Goal: Use online tool/utility: Utilize a website feature to perform a specific function

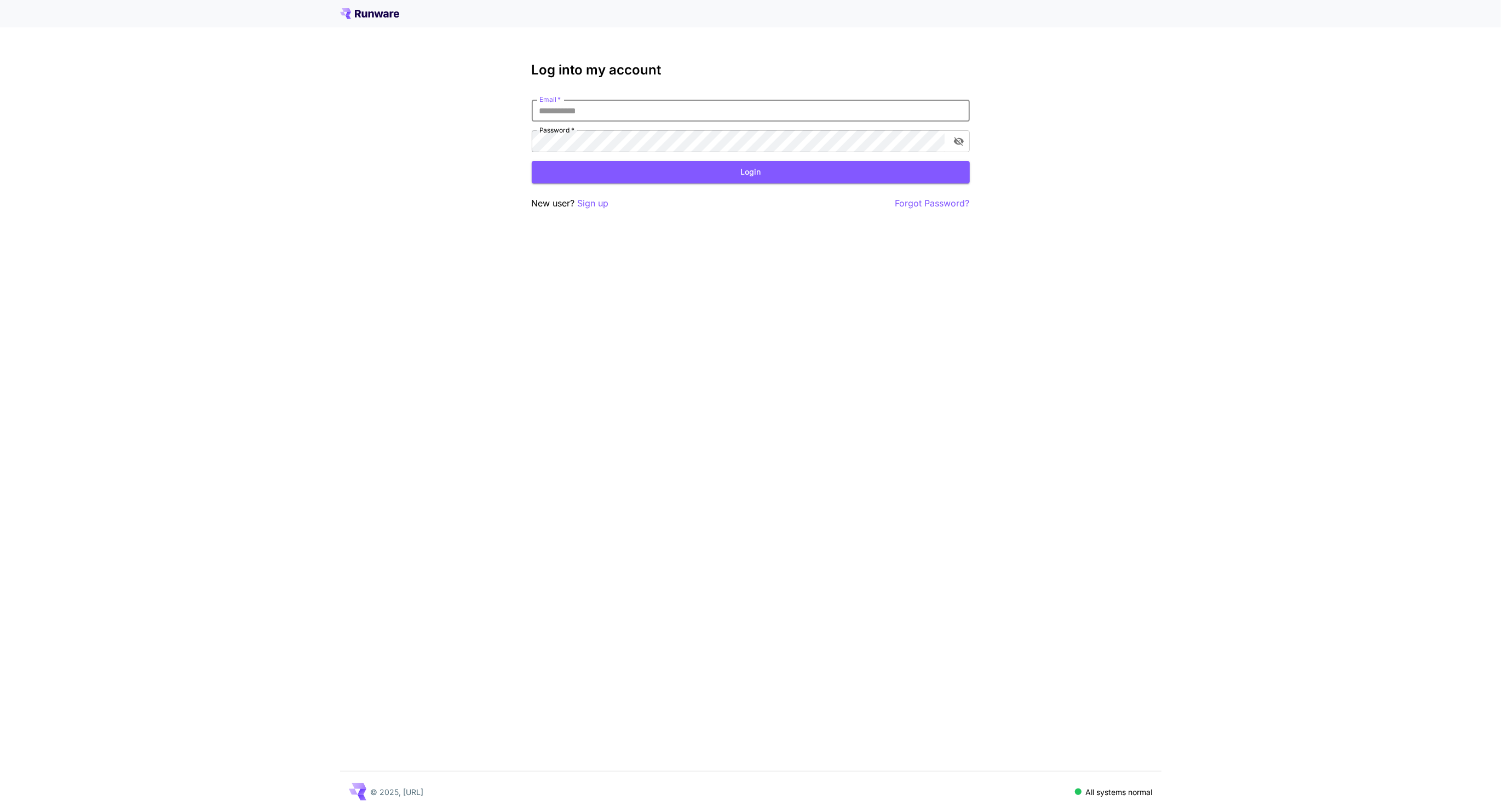
click at [654, 111] on input "Email   *" at bounding box center [751, 111] width 438 height 22
type input "**********"
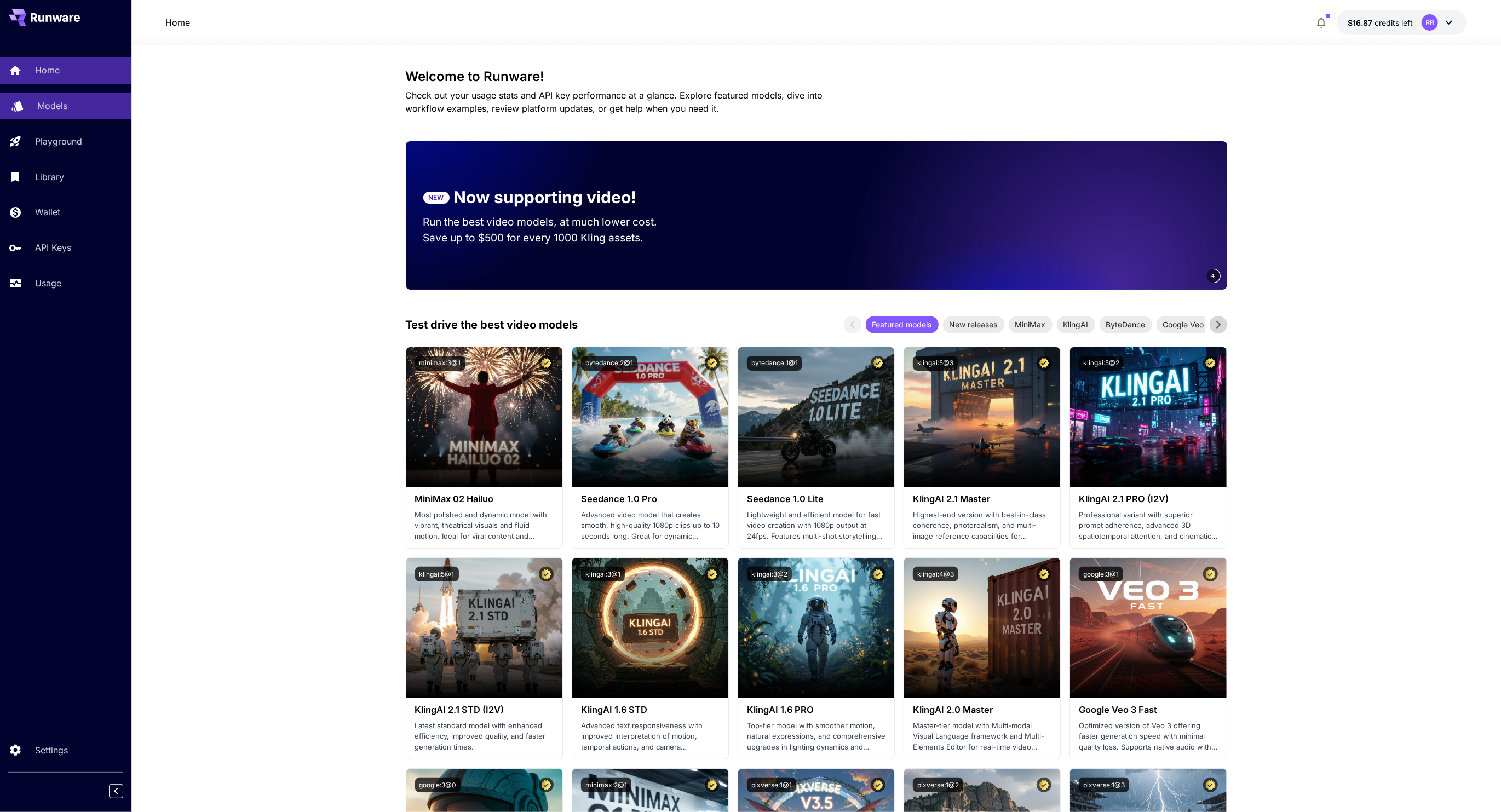
click at [89, 104] on div "Models" at bounding box center [80, 105] width 86 height 13
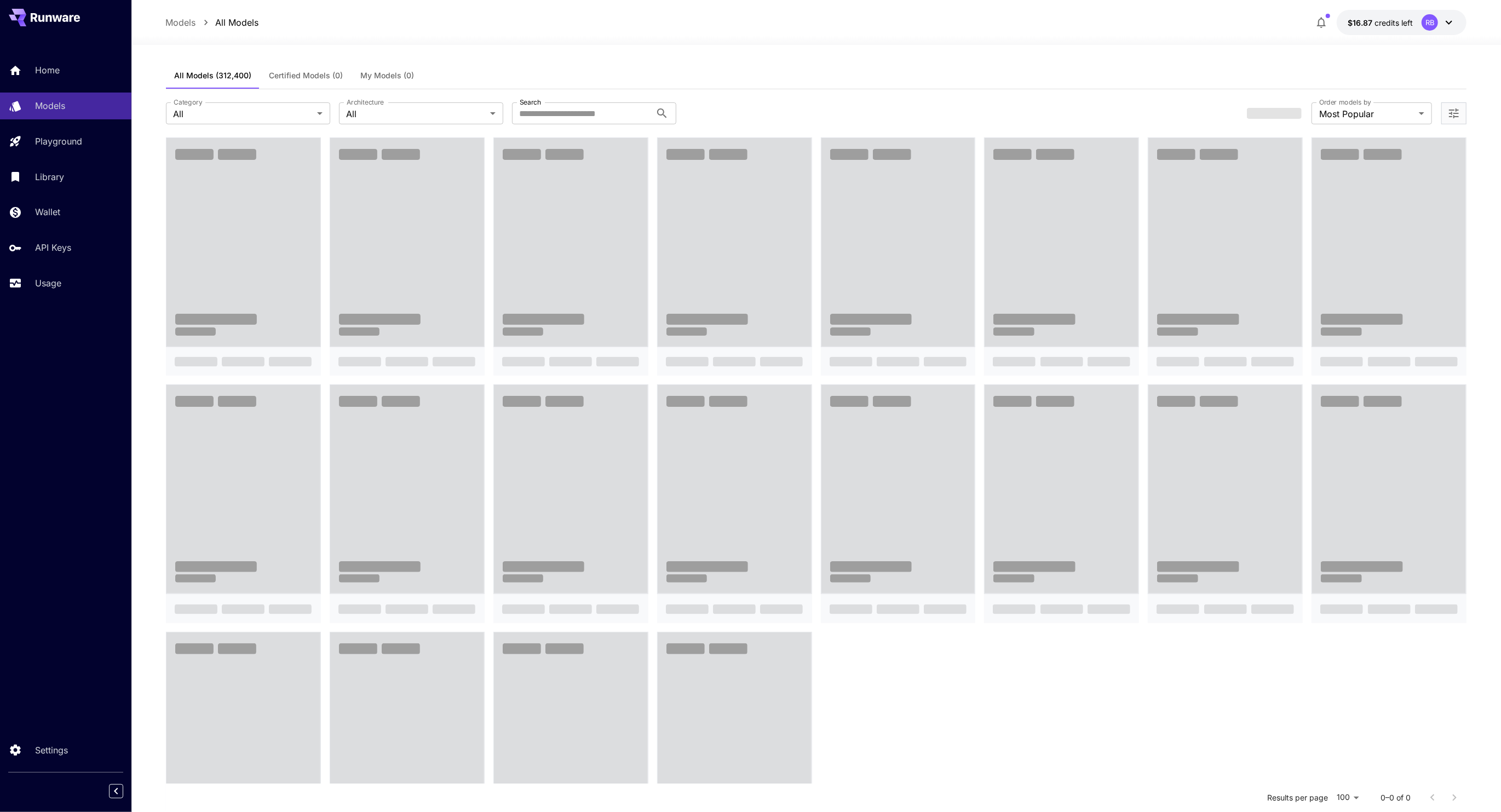
click at [377, 72] on span "My Models (0)" at bounding box center [387, 75] width 54 height 10
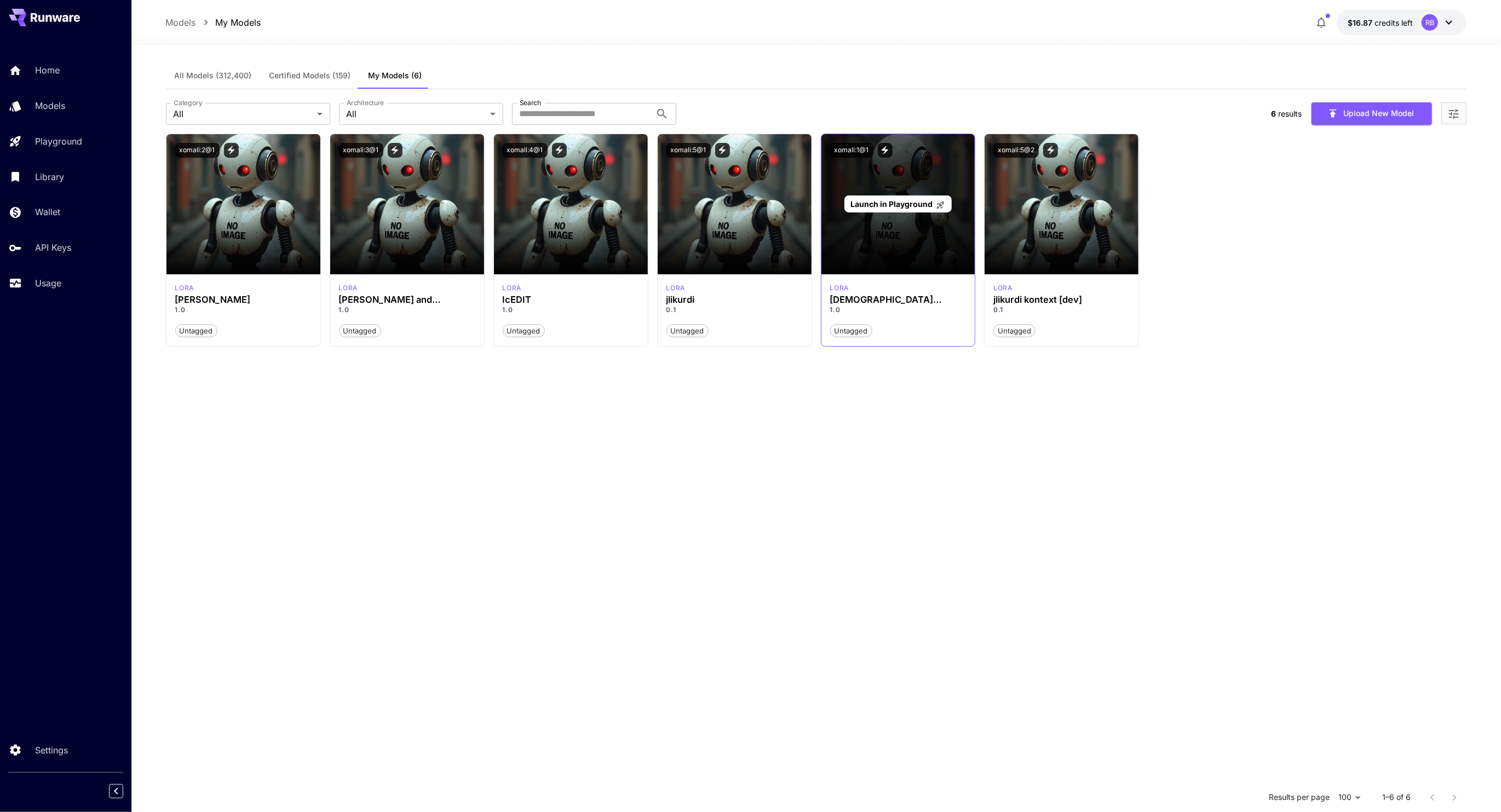
click at [842, 259] on div "Launch in Playground" at bounding box center [899, 204] width 154 height 140
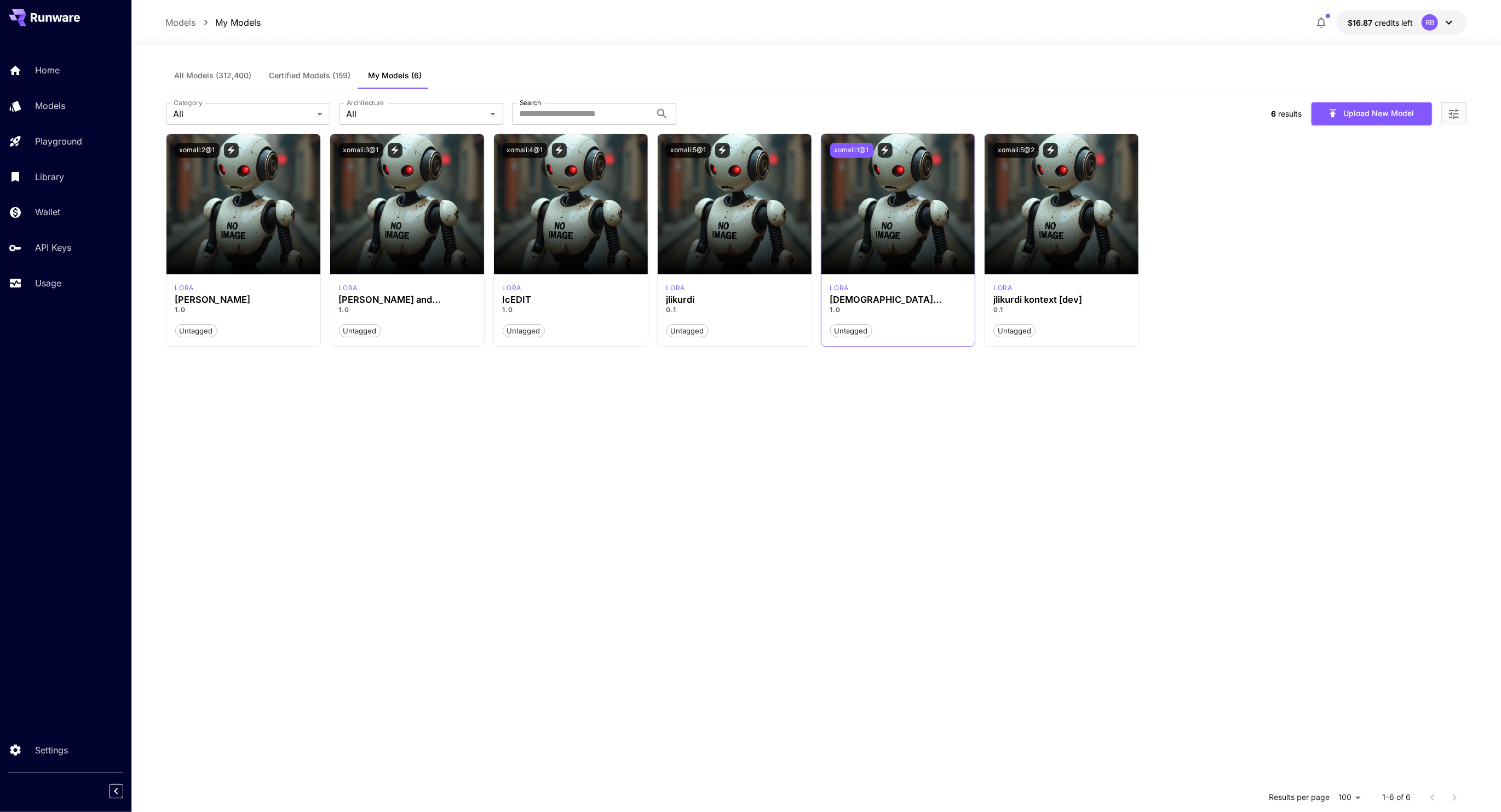
click at [852, 153] on button "xomali:1@1" at bounding box center [852, 150] width 43 height 15
click at [876, 153] on icon "View trigger words" at bounding box center [873, 150] width 10 height 10
click at [720, 148] on icon "View trigger words" at bounding box center [722, 150] width 10 height 10
click at [900, 305] on p "1.0" at bounding box center [899, 309] width 136 height 10
click at [865, 295] on h3 "[DEMOGRAPHIC_DATA] Woman Clothes" at bounding box center [899, 300] width 136 height 10
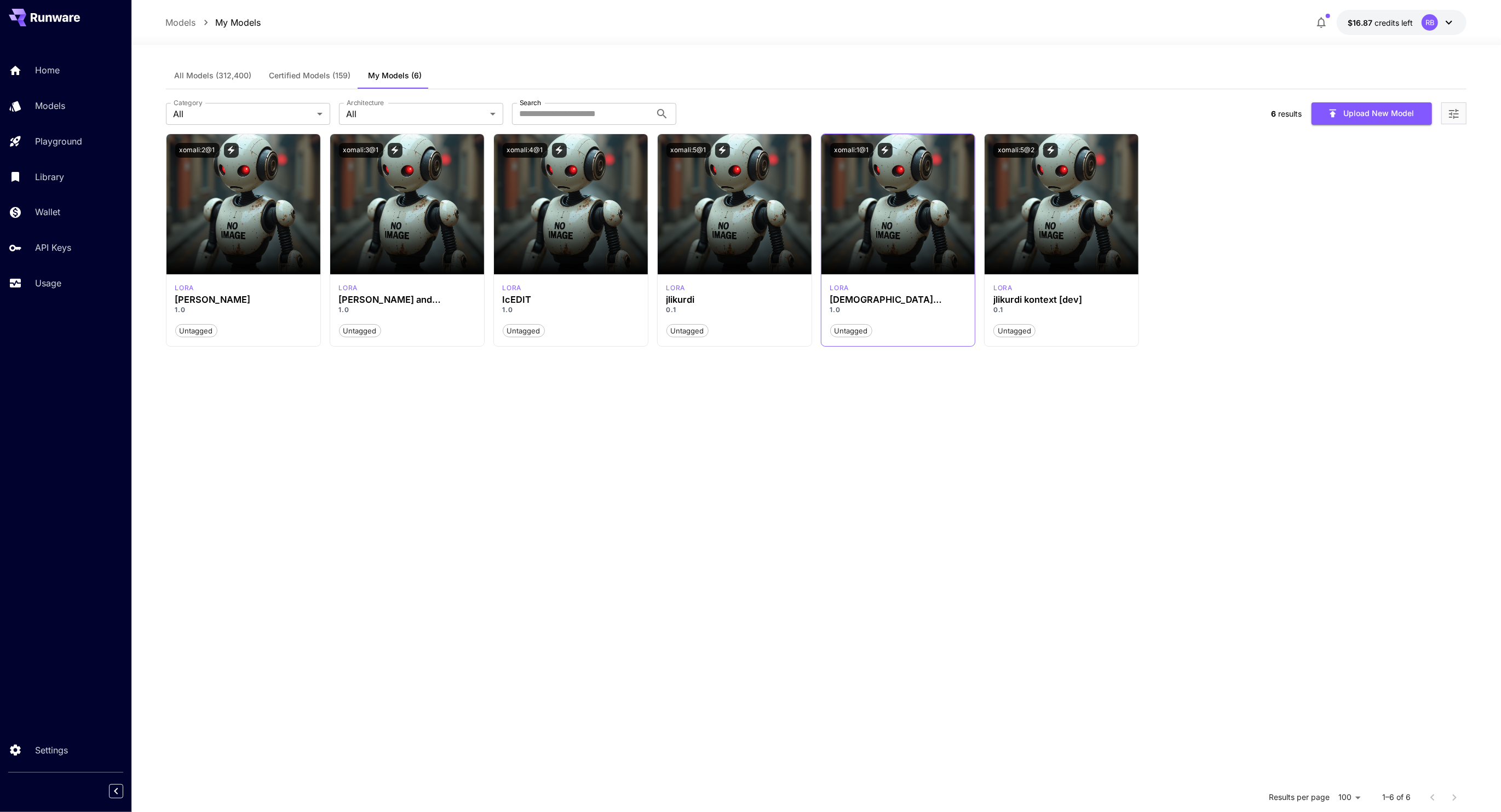
click at [847, 330] on span "Untagged" at bounding box center [851, 331] width 41 height 11
click at [862, 299] on h3 "[DEMOGRAPHIC_DATA] Woman Clothes" at bounding box center [899, 300] width 136 height 10
click at [875, 163] on div "xomali:1@1" at bounding box center [899, 150] width 154 height 32
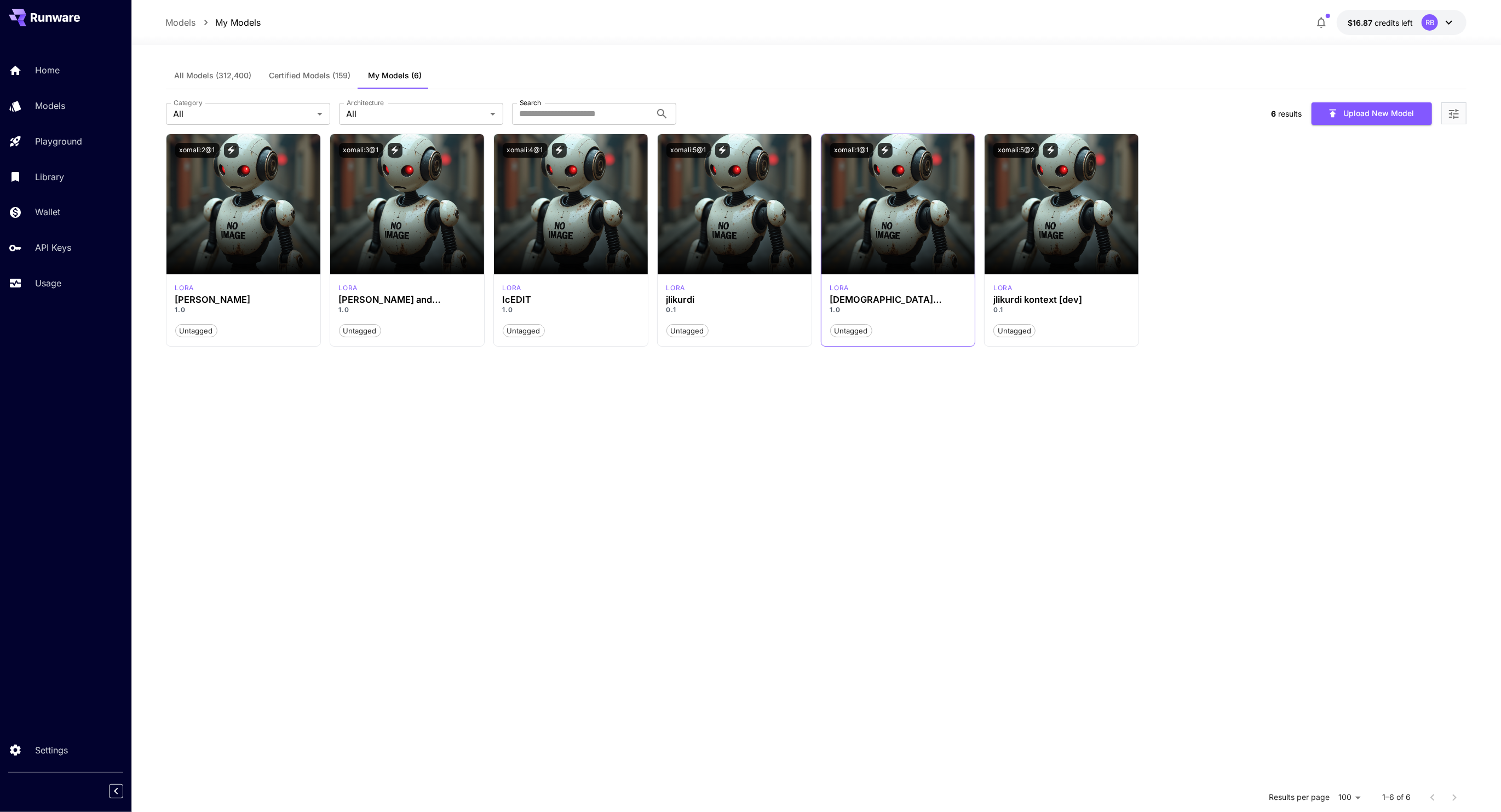
click at [911, 311] on p "1.0" at bounding box center [899, 309] width 136 height 10
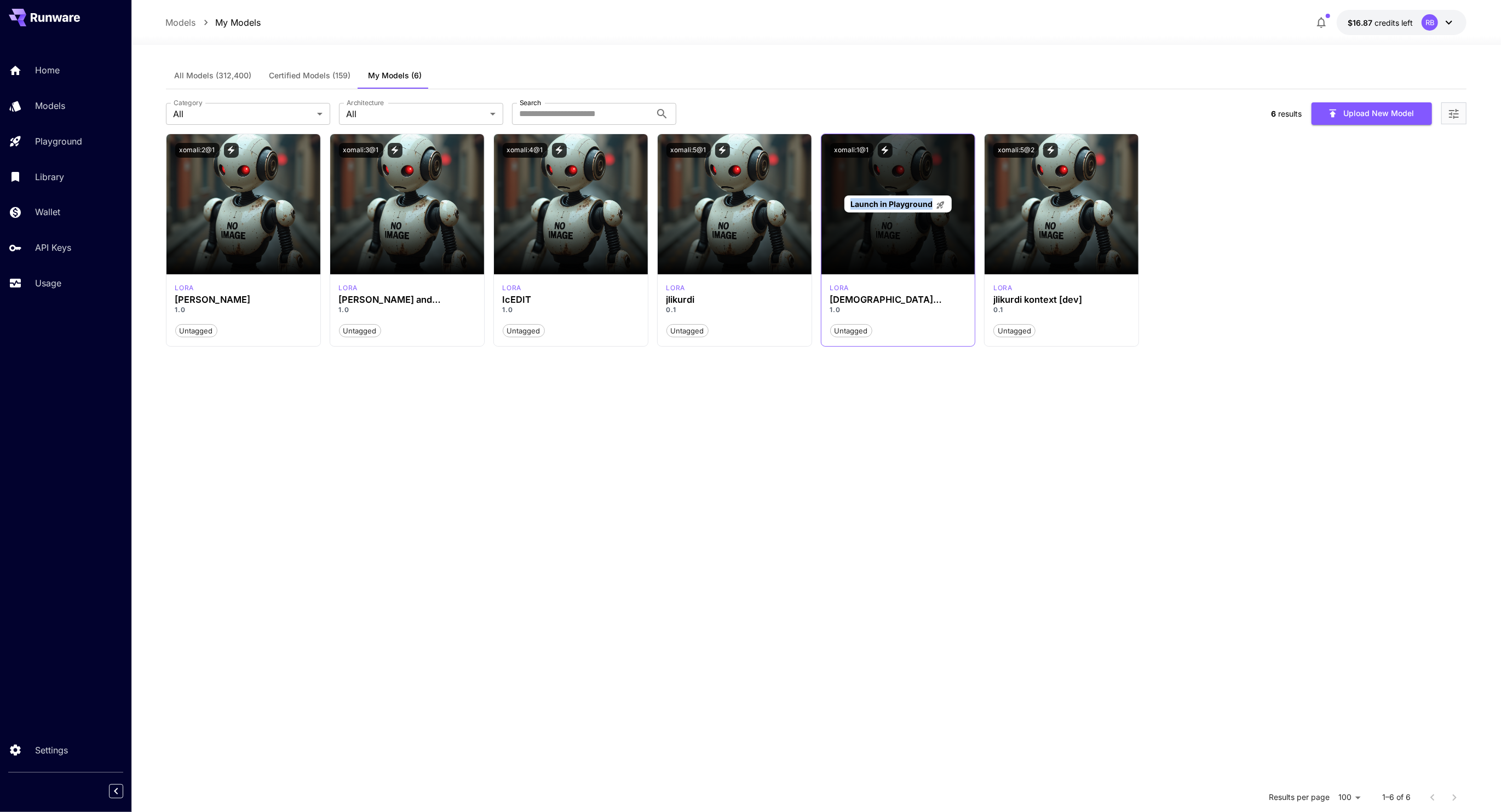
click at [874, 204] on span "Launch in Playground" at bounding box center [892, 204] width 82 height 9
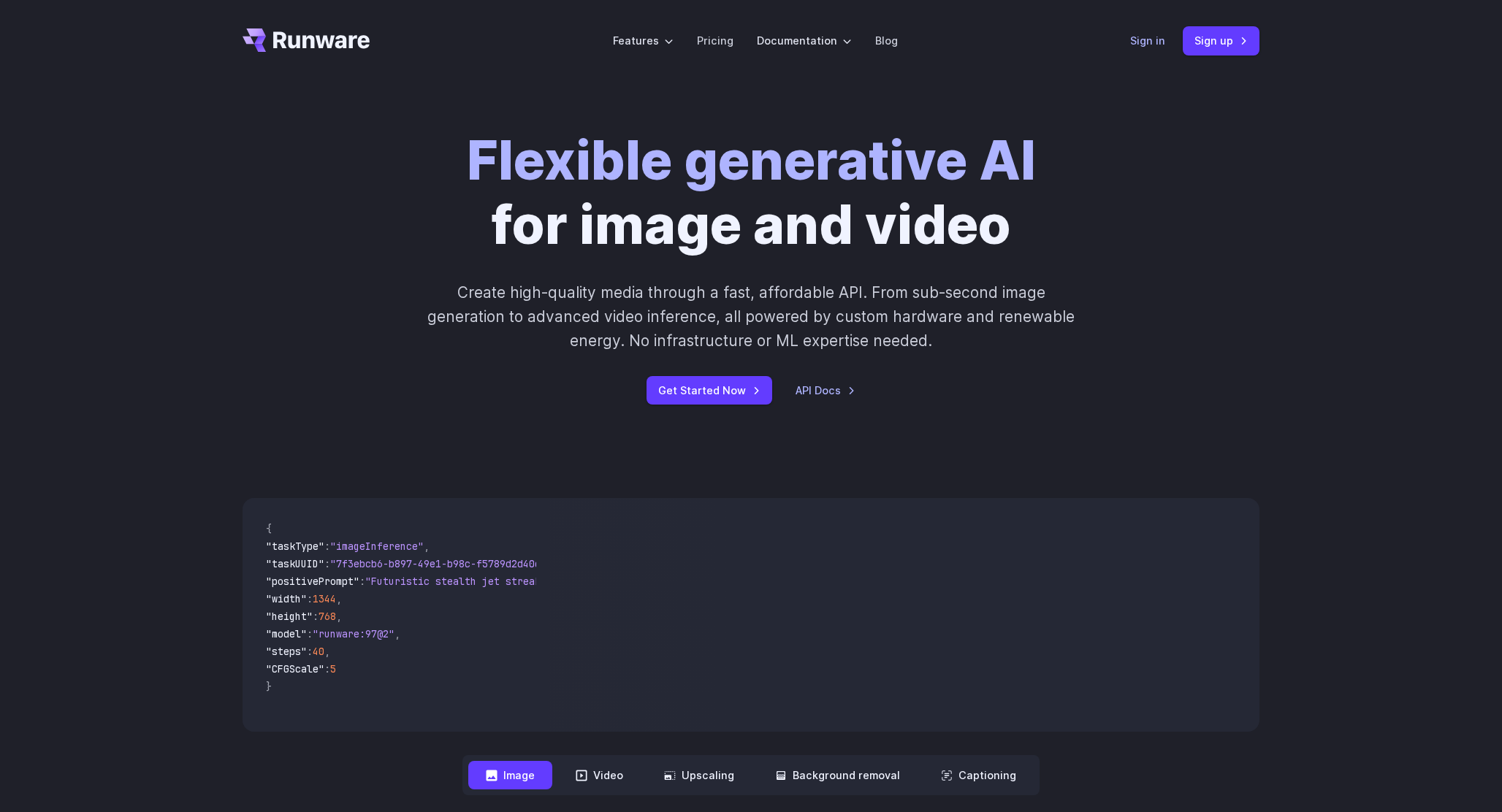
click at [1155, 35] on link "Sign in" at bounding box center [1147, 40] width 35 height 17
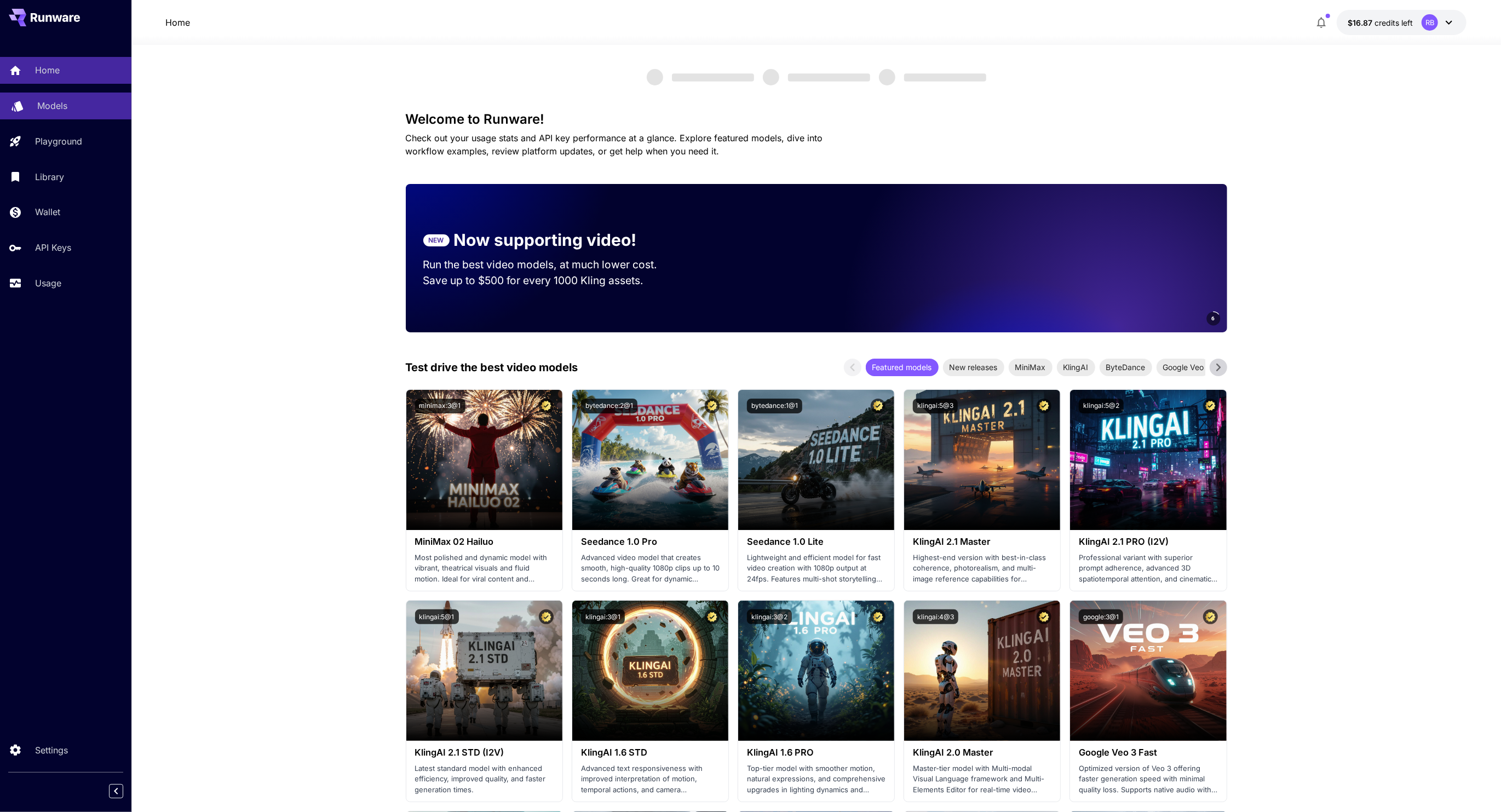
click at [87, 117] on link "Models" at bounding box center [66, 106] width 132 height 27
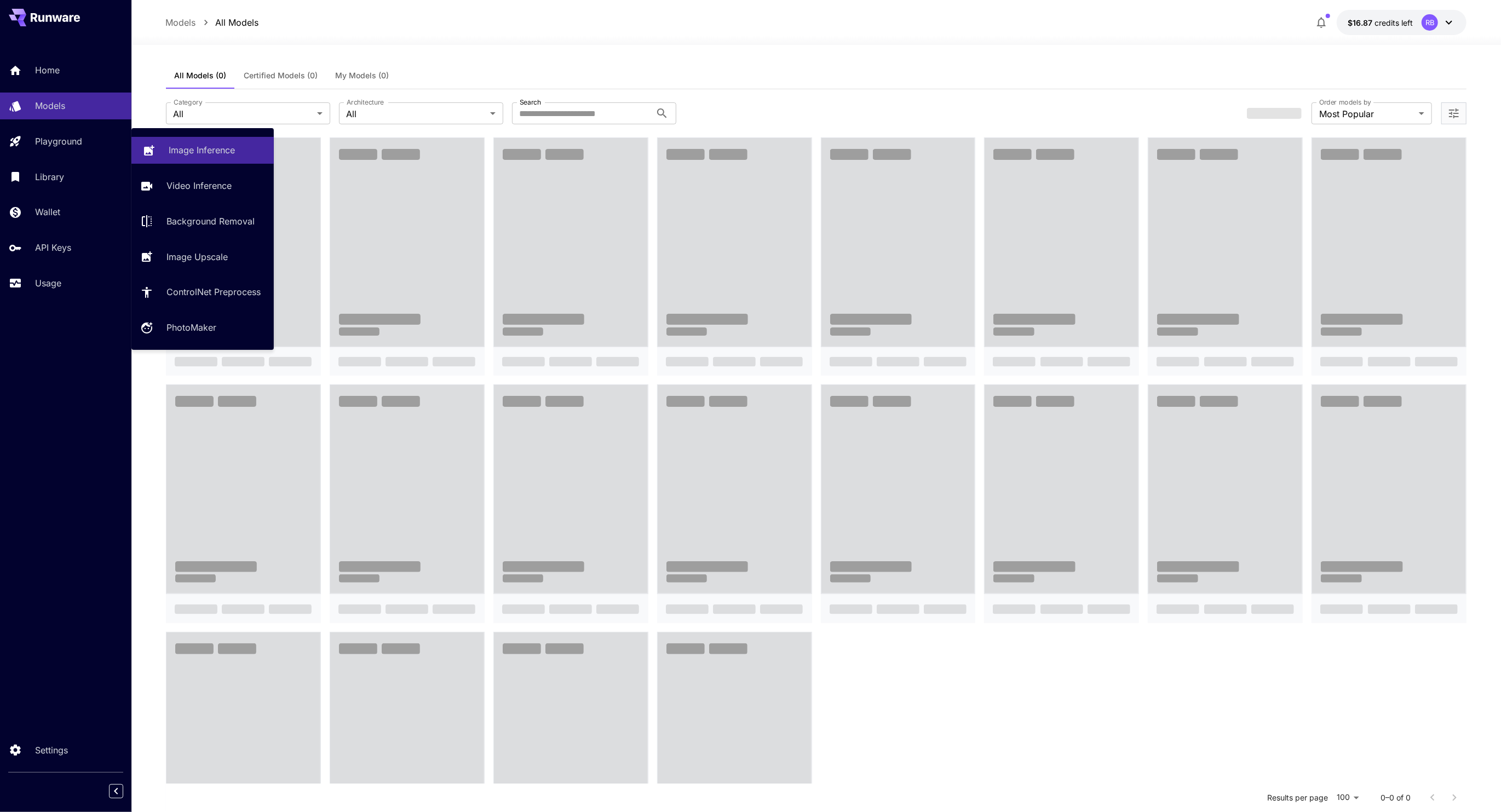
click at [136, 142] on link "Image Inference" at bounding box center [203, 150] width 142 height 27
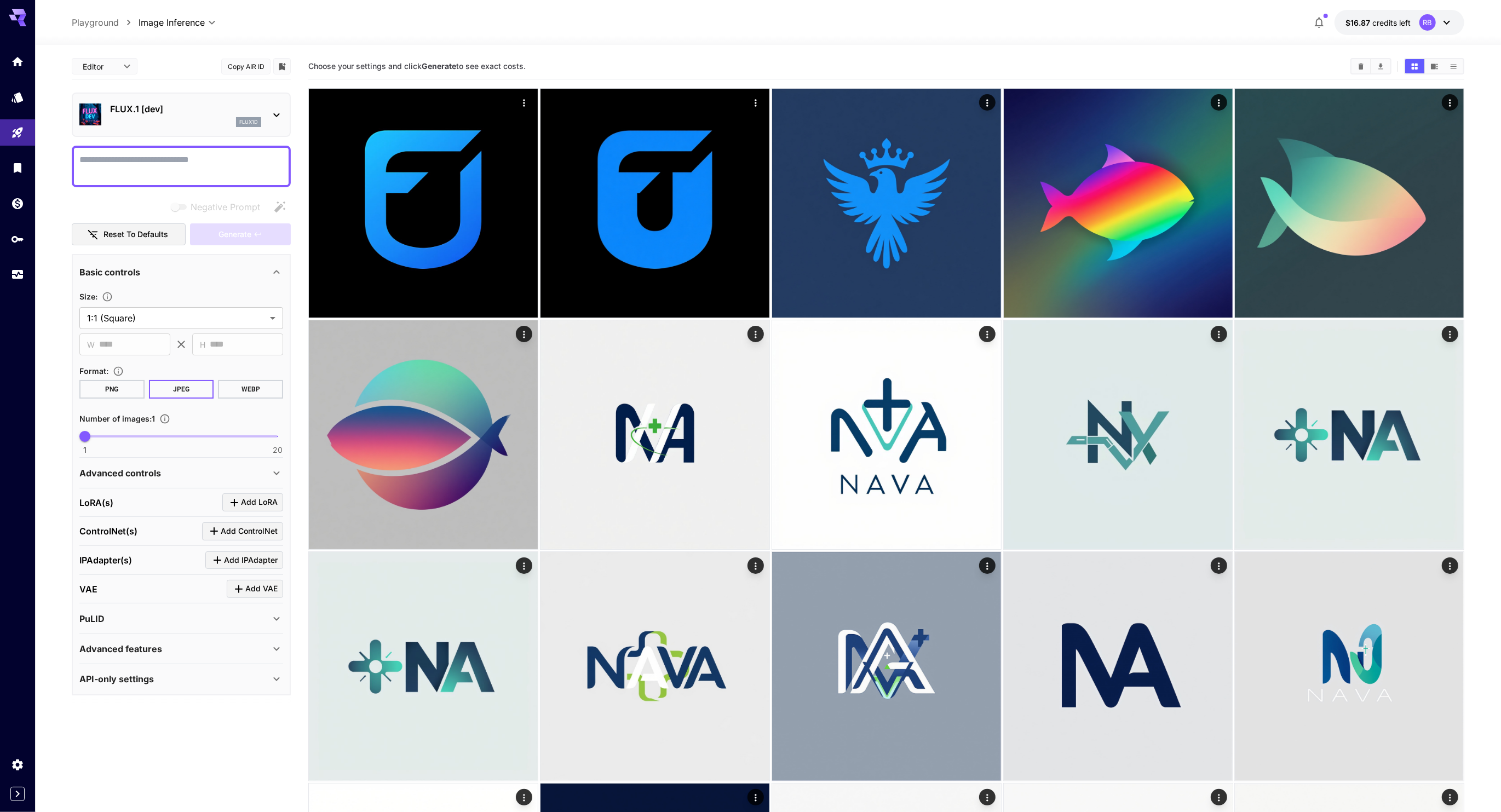
click at [150, 115] on div "FLUX.1 [dev] flux1d" at bounding box center [185, 115] width 151 height 24
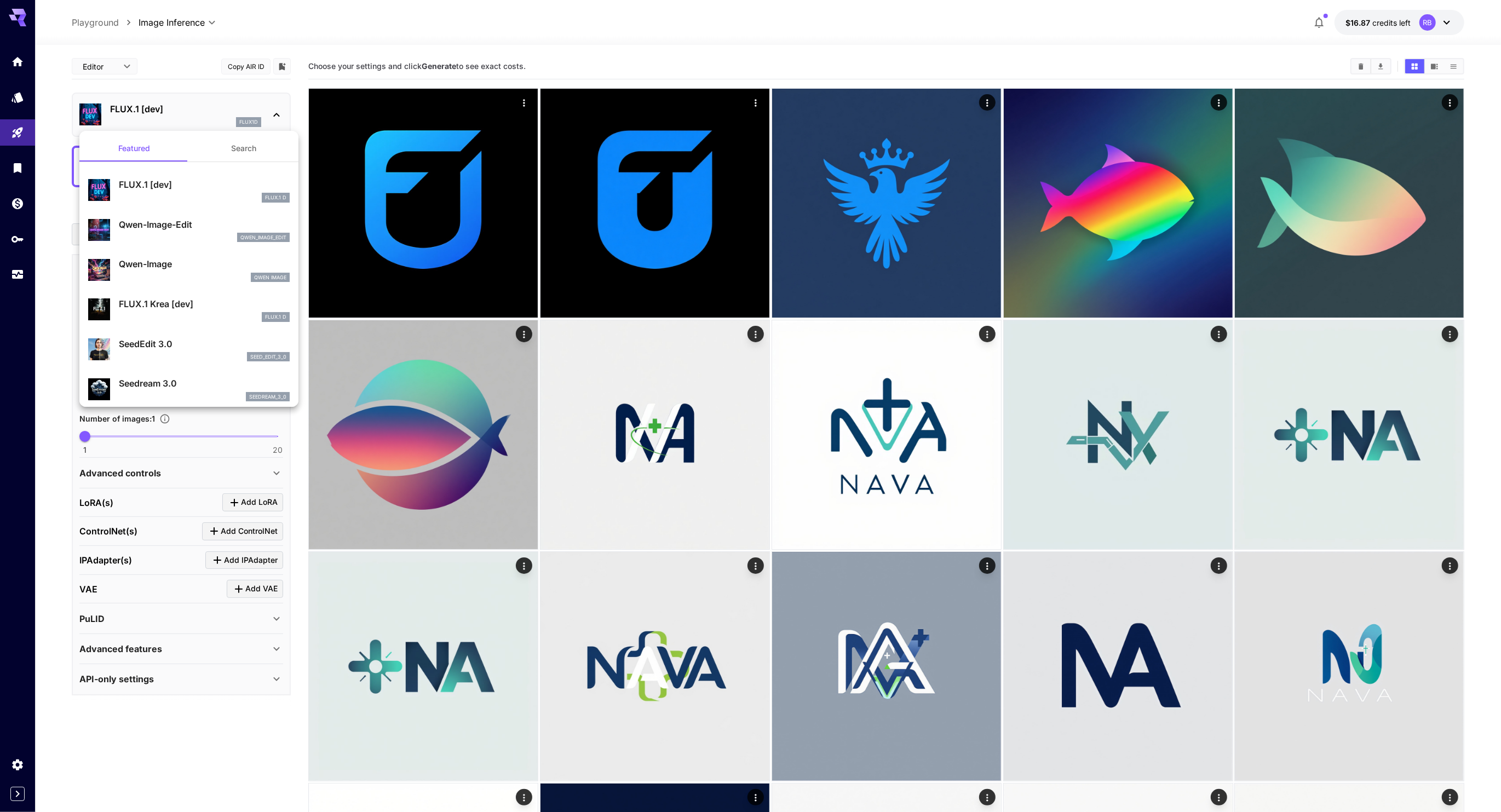
click at [9, 159] on div at bounding box center [750, 406] width 1501 height 812
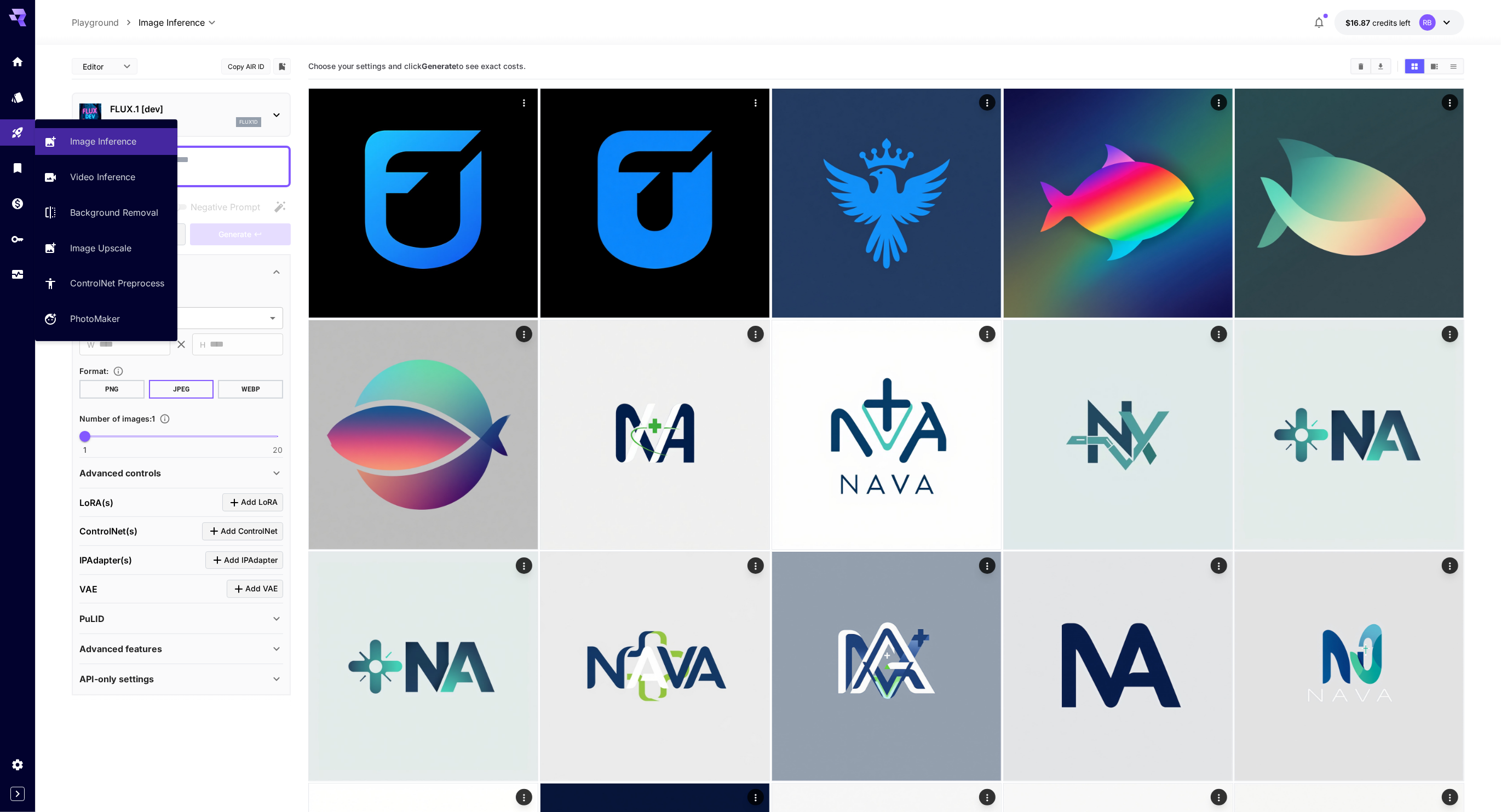
click at [17, 139] on link at bounding box center [17, 133] width 35 height 27
click at [20, 132] on icon "Playground" at bounding box center [19, 129] width 13 height 13
click at [89, 314] on p "PhotoMaker" at bounding box center [97, 319] width 50 height 13
type input "**********"
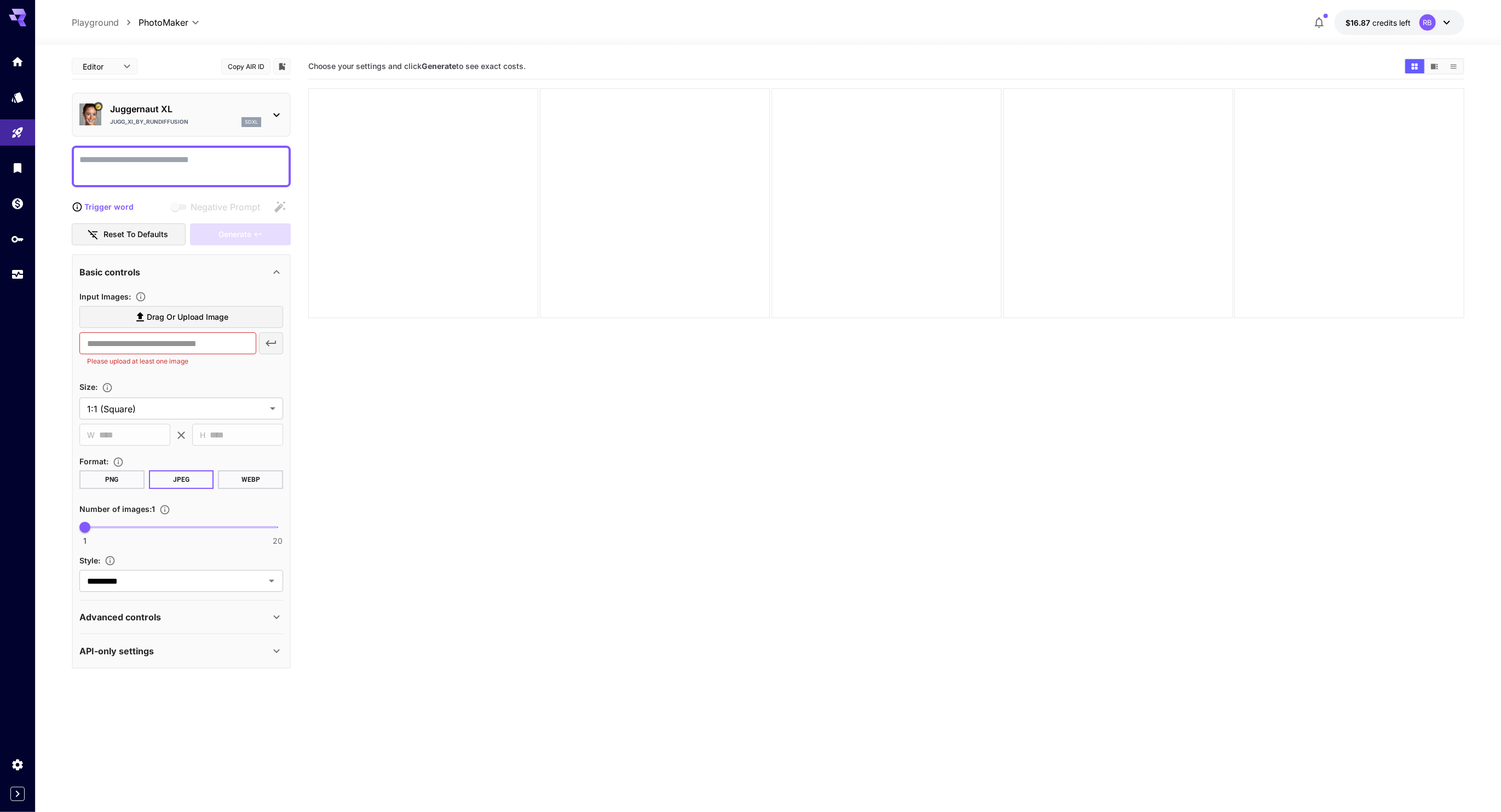
scroll to position [86, 0]
click at [33, 74] on link at bounding box center [17, 62] width 35 height 27
